Goal: Information Seeking & Learning: Learn about a topic

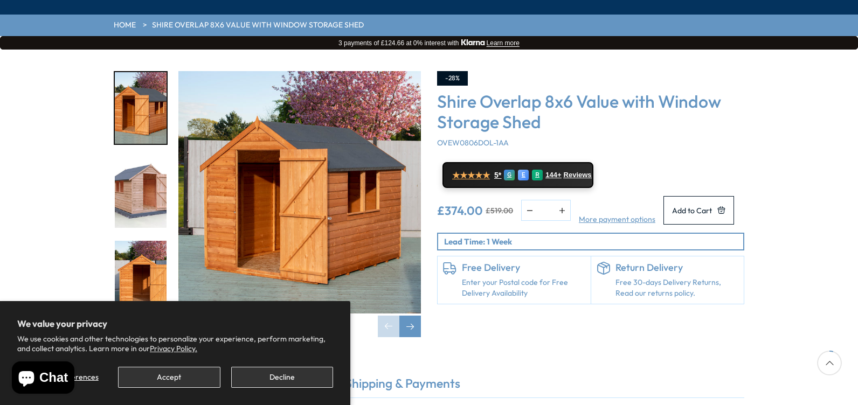
scroll to position [162, 0]
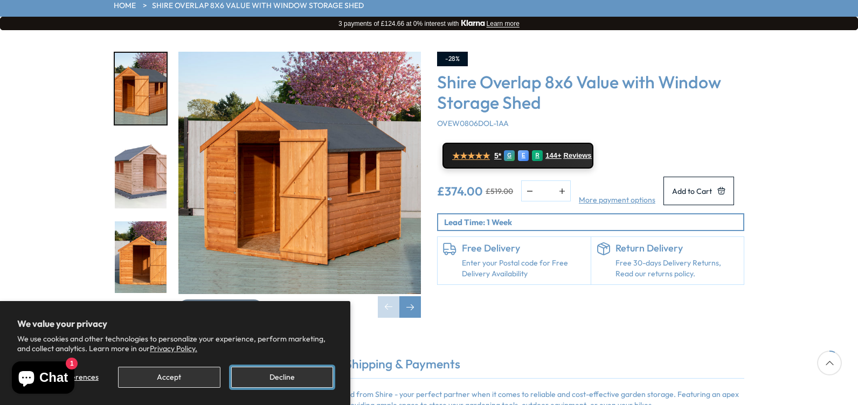
click at [278, 376] on button "Decline" at bounding box center [282, 377] width 102 height 21
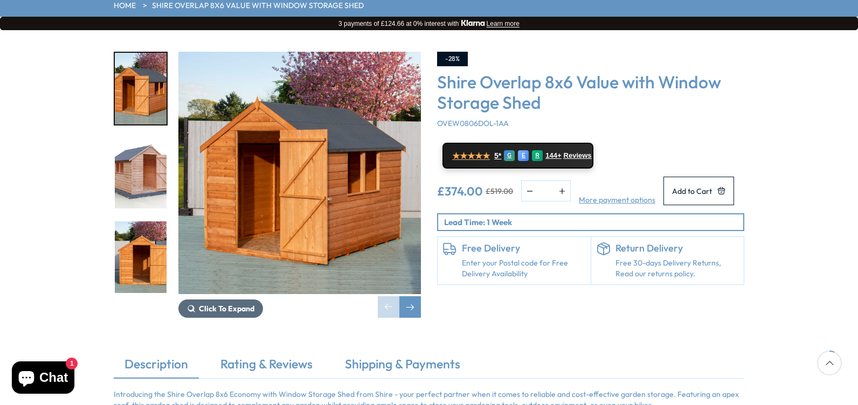
click at [233, 304] on span "Click To Expand" at bounding box center [227, 309] width 56 height 10
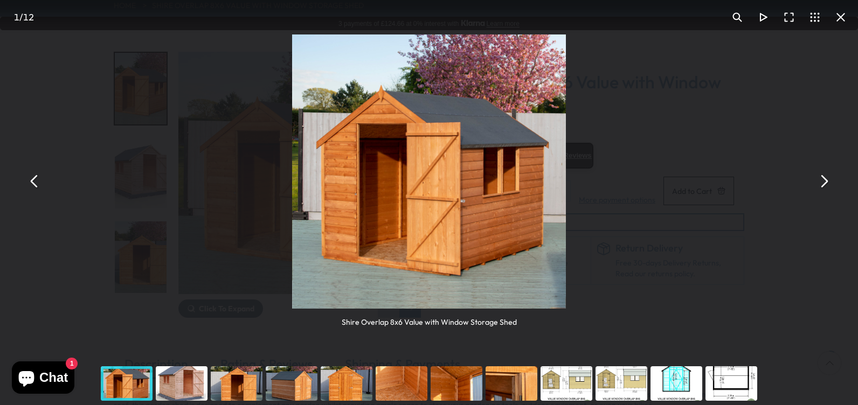
click at [494, 229] on img "You can close this modal content with the ESC key" at bounding box center [429, 172] width 274 height 274
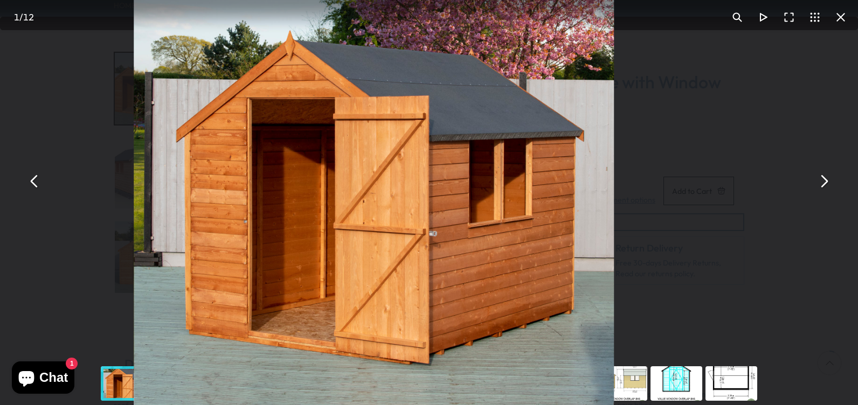
drag, startPoint x: 685, startPoint y: 114, endPoint x: 554, endPoint y: 206, distance: 160.2
click at [554, 206] on img "You can close this modal content with the ESC key" at bounding box center [374, 182] width 480 height 480
click at [824, 181] on button "You can close this modal content with the ESC key" at bounding box center [824, 181] width 26 height 26
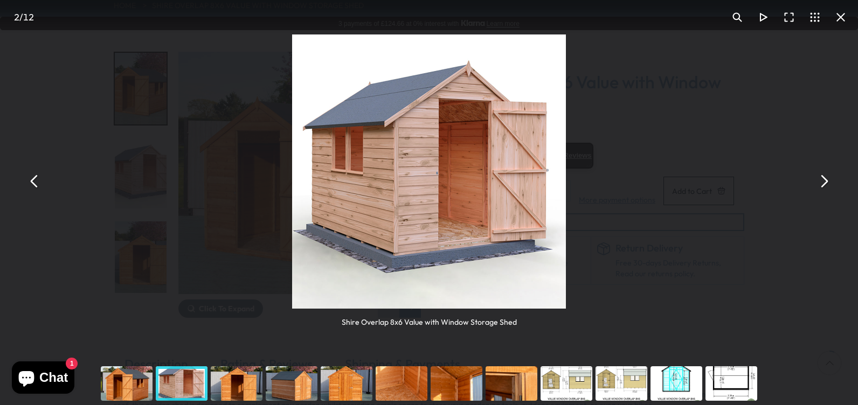
click at [826, 183] on button "You can close this modal content with the ESC key" at bounding box center [824, 181] width 26 height 26
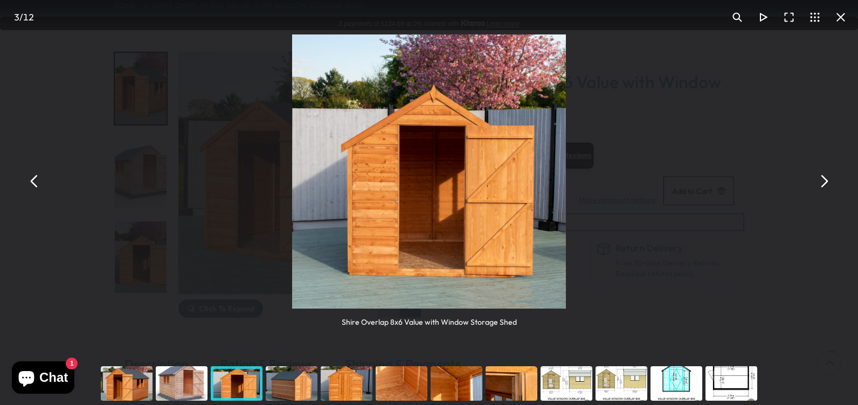
click at [822, 185] on button "You can close this modal content with the ESC key" at bounding box center [824, 181] width 26 height 26
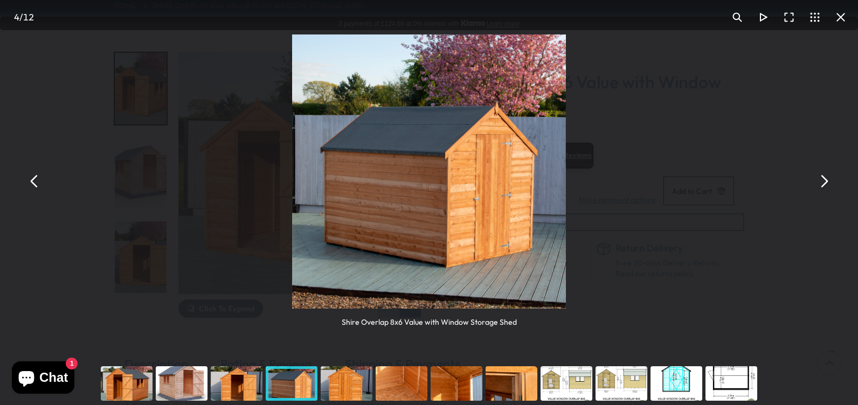
click at [825, 182] on button "You can close this modal content with the ESC key" at bounding box center [824, 181] width 26 height 26
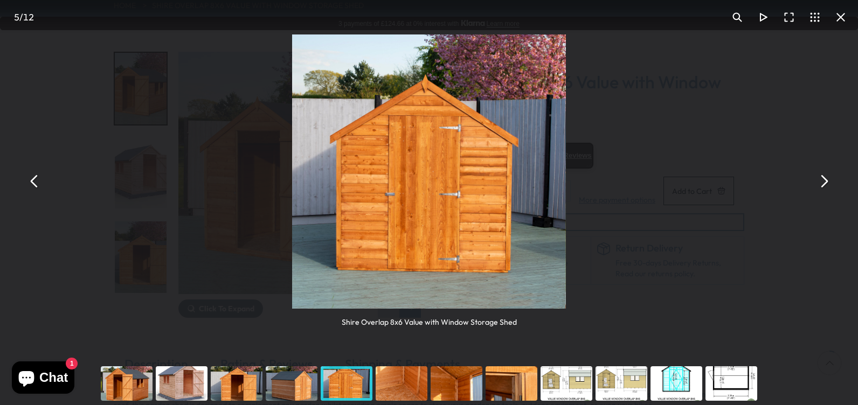
click at [825, 182] on button "You can close this modal content with the ESC key" at bounding box center [824, 181] width 26 height 26
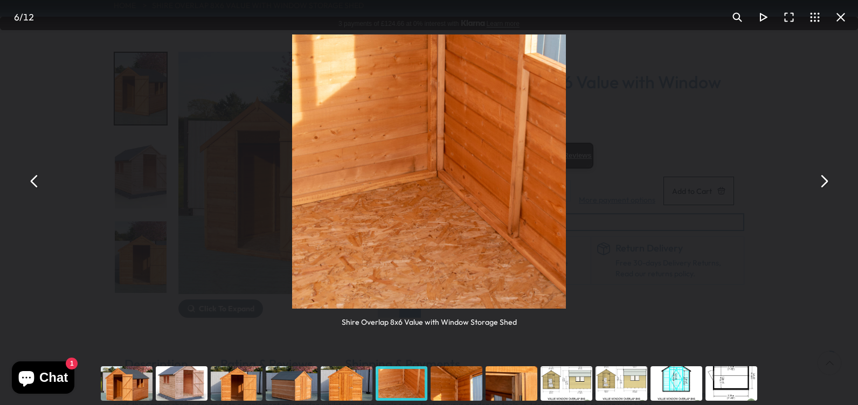
click at [826, 181] on button "You can close this modal content with the ESC key" at bounding box center [824, 181] width 26 height 26
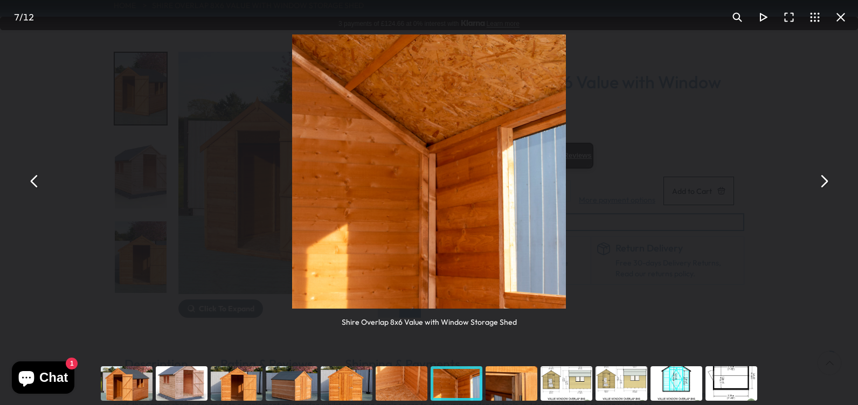
click at [825, 180] on button "You can close this modal content with the ESC key" at bounding box center [824, 181] width 26 height 26
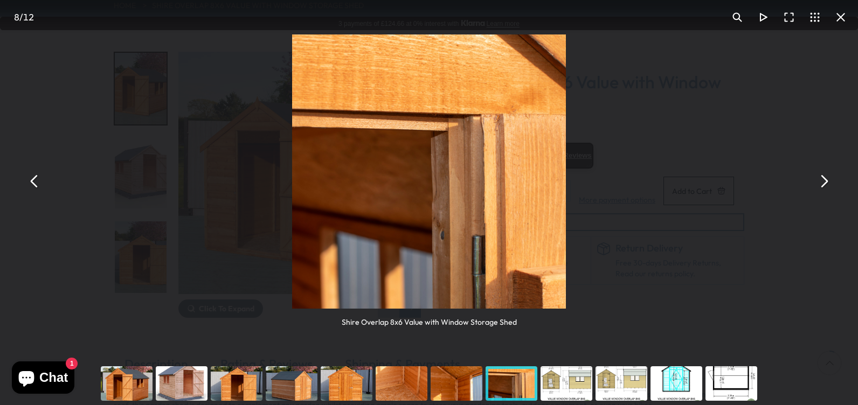
click at [826, 182] on button "You can close this modal content with the ESC key" at bounding box center [824, 181] width 26 height 26
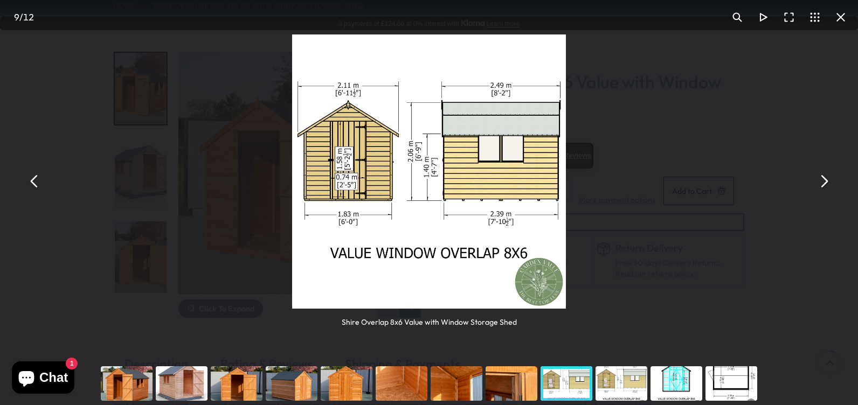
click at [824, 183] on button "You can close this modal content with the ESC key" at bounding box center [824, 181] width 26 height 26
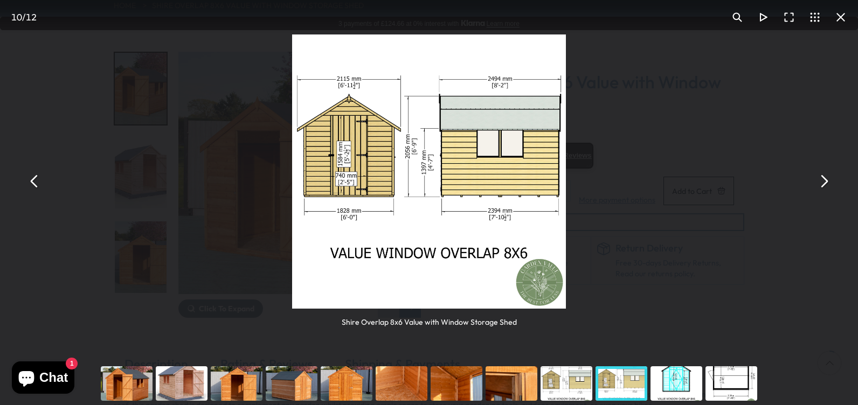
click at [824, 180] on button "You can close this modal content with the ESC key" at bounding box center [824, 181] width 26 height 26
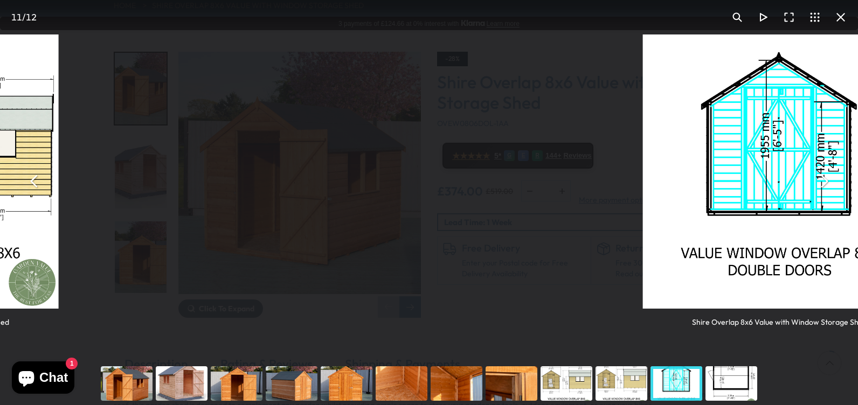
click at [821, 182] on button "You can close this modal content with the ESC key" at bounding box center [824, 181] width 26 height 26
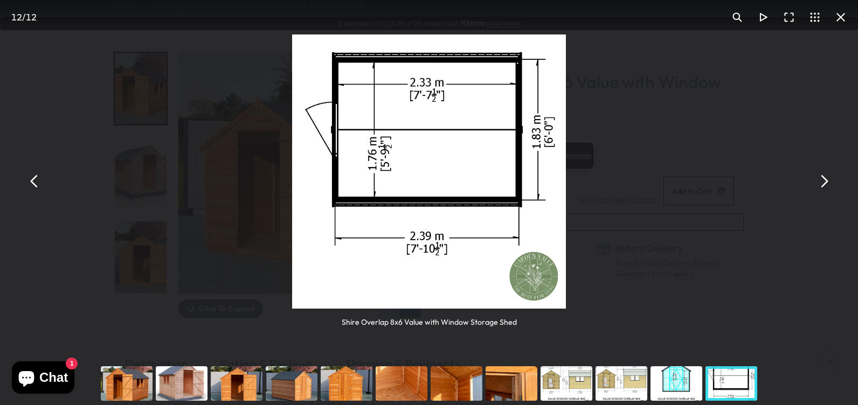
click at [821, 183] on button "You can close this modal content with the ESC key" at bounding box center [824, 181] width 26 height 26
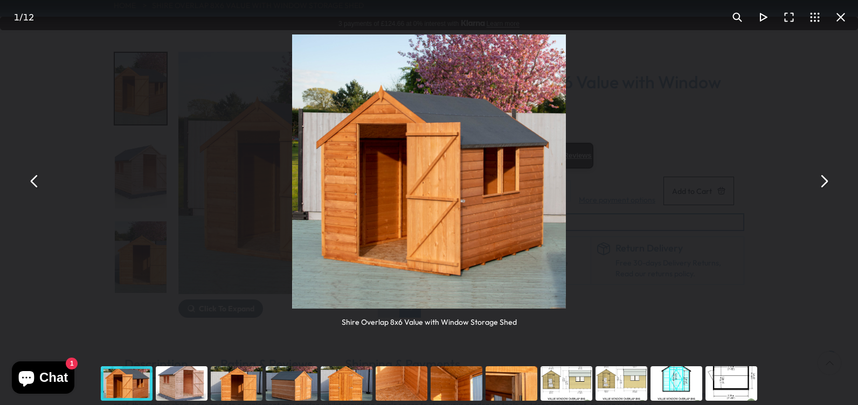
click at [819, 183] on button "You can close this modal content with the ESC key" at bounding box center [824, 181] width 26 height 26
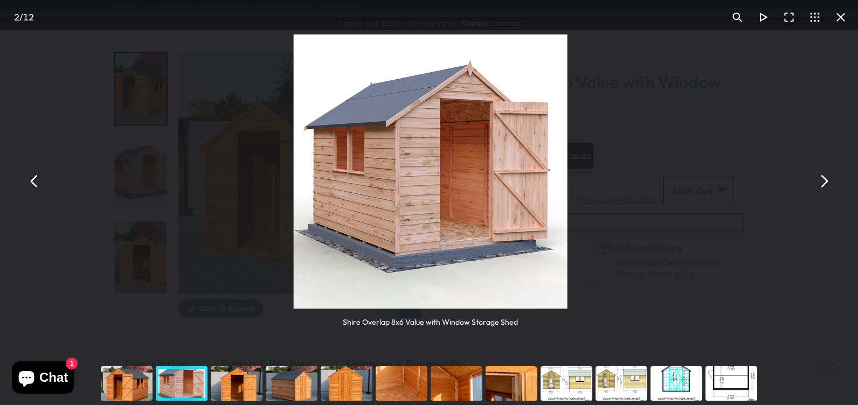
click at [819, 183] on button "You can close this modal content with the ESC key" at bounding box center [824, 181] width 26 height 26
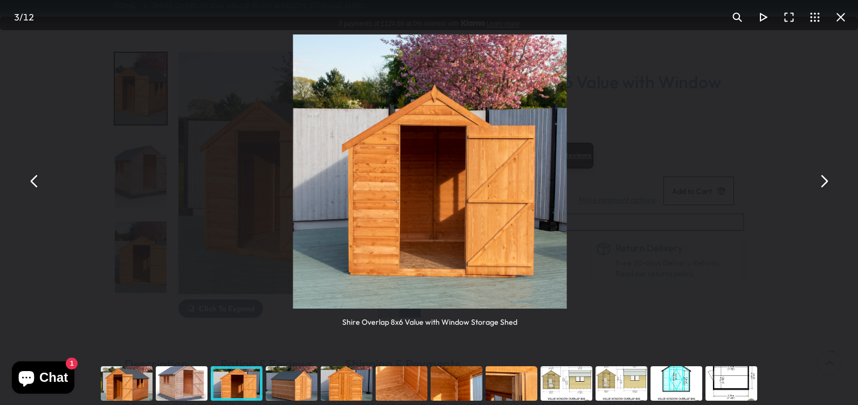
click at [819, 183] on button "You can close this modal content with the ESC key" at bounding box center [824, 181] width 26 height 26
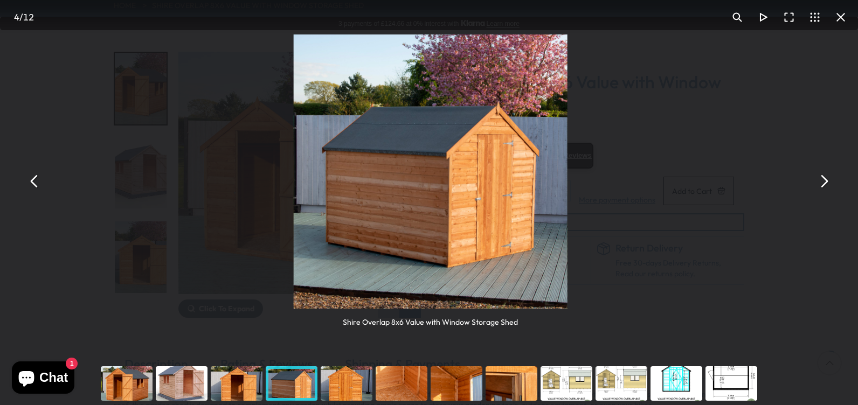
click at [819, 185] on button "You can close this modal content with the ESC key" at bounding box center [824, 181] width 26 height 26
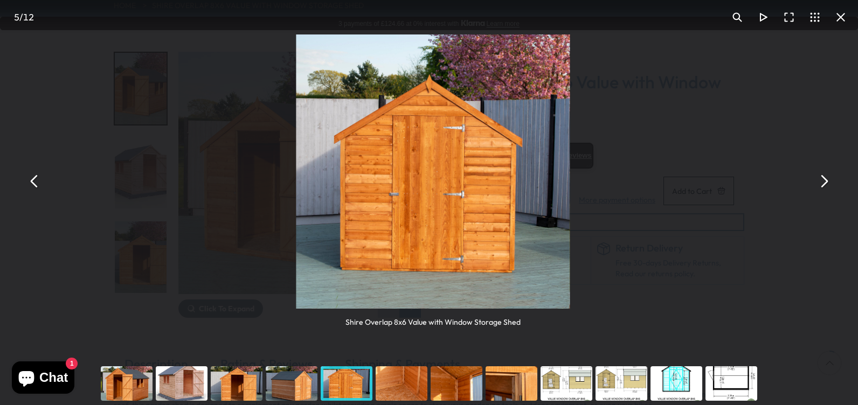
click at [820, 186] on button "You can close this modal content with the ESC key" at bounding box center [824, 181] width 26 height 26
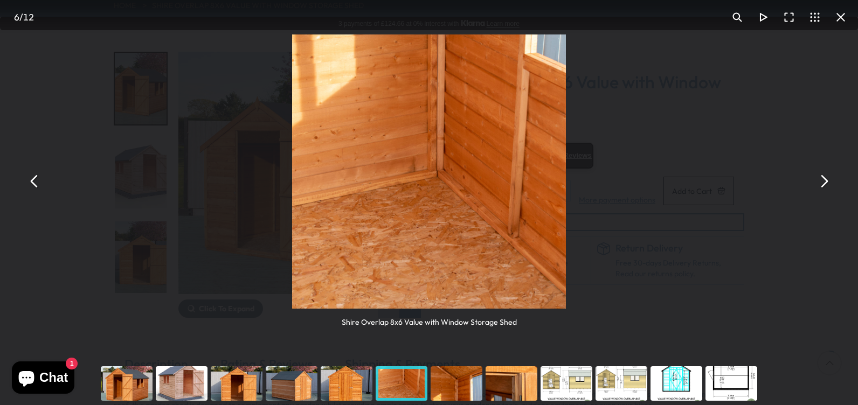
click at [822, 181] on button "You can close this modal content with the ESC key" at bounding box center [824, 181] width 26 height 26
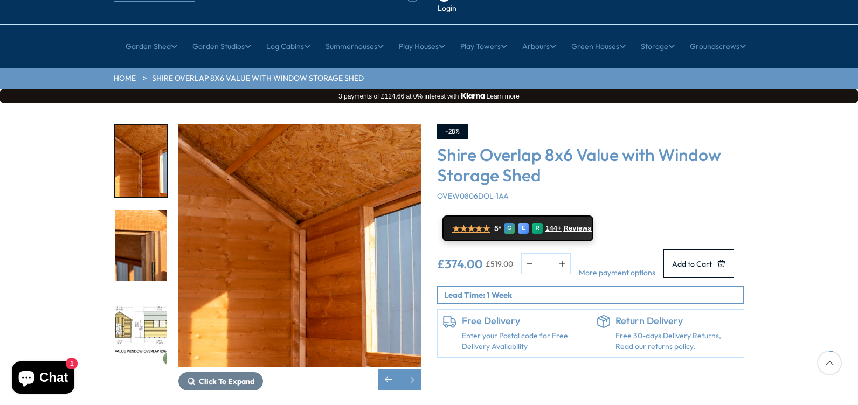
scroll to position [108, 0]
